Goal: Transaction & Acquisition: Purchase product/service

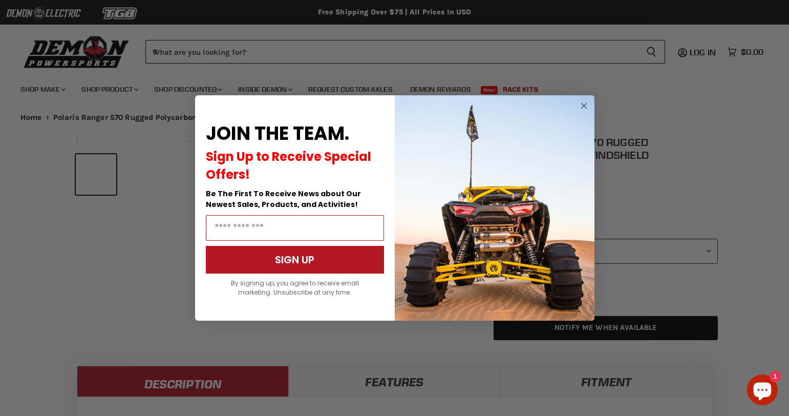
scroll to position [416, 0]
